Goal: Navigation & Orientation: Find specific page/section

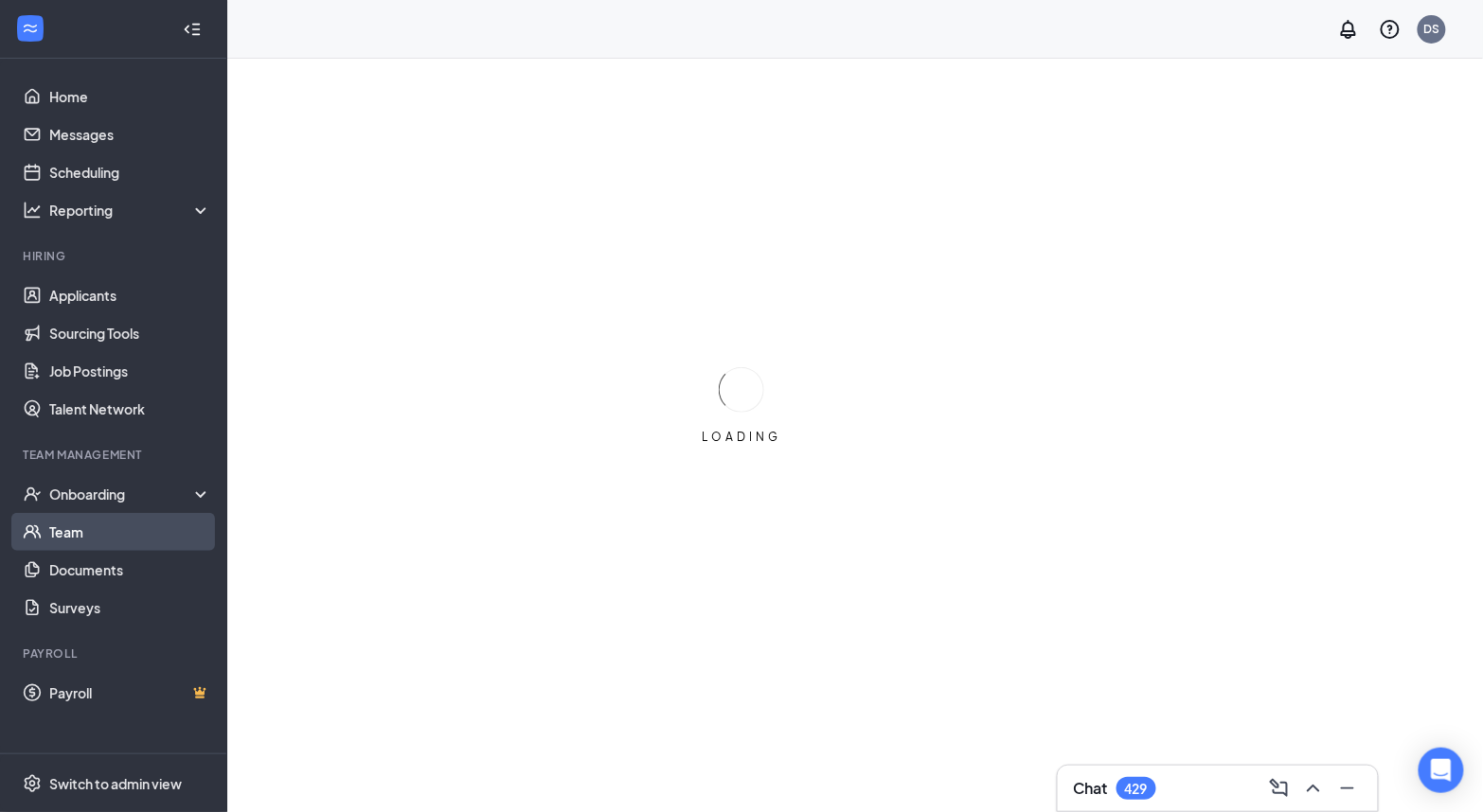
click at [59, 515] on link "Team" at bounding box center [129, 532] width 162 height 38
click at [66, 549] on link "Team" at bounding box center [129, 532] width 162 height 38
